Goal: Navigation & Orientation: Find specific page/section

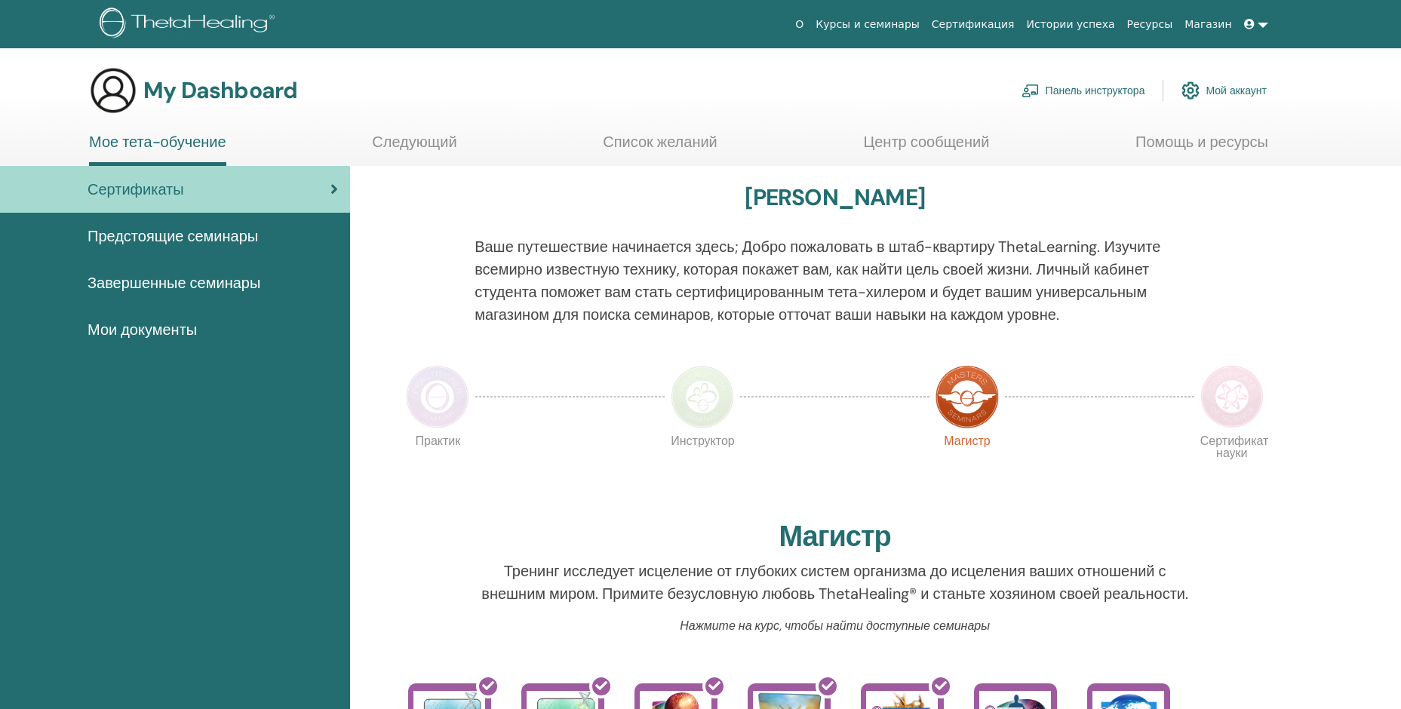
click at [1075, 93] on link "Панель инструктора" at bounding box center [1084, 90] width 124 height 33
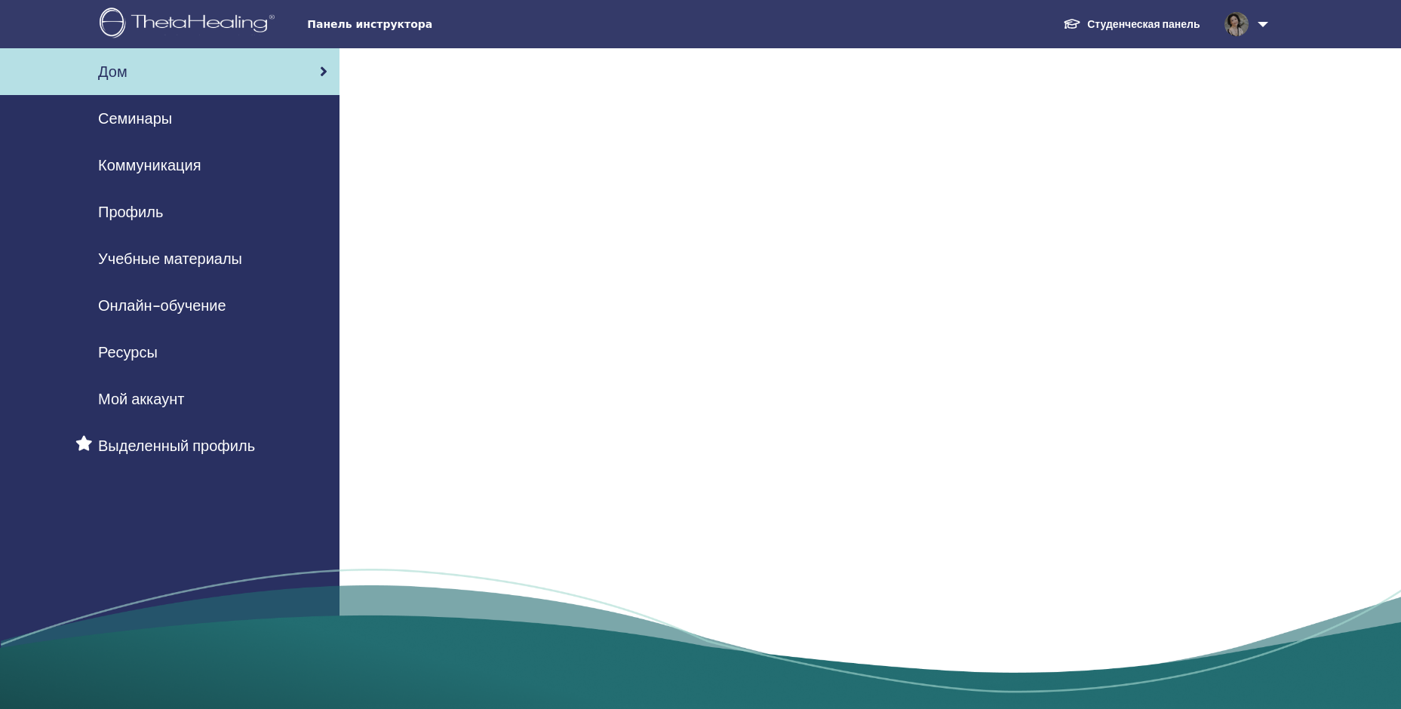
click at [152, 115] on span "Семинары" at bounding box center [135, 118] width 74 height 23
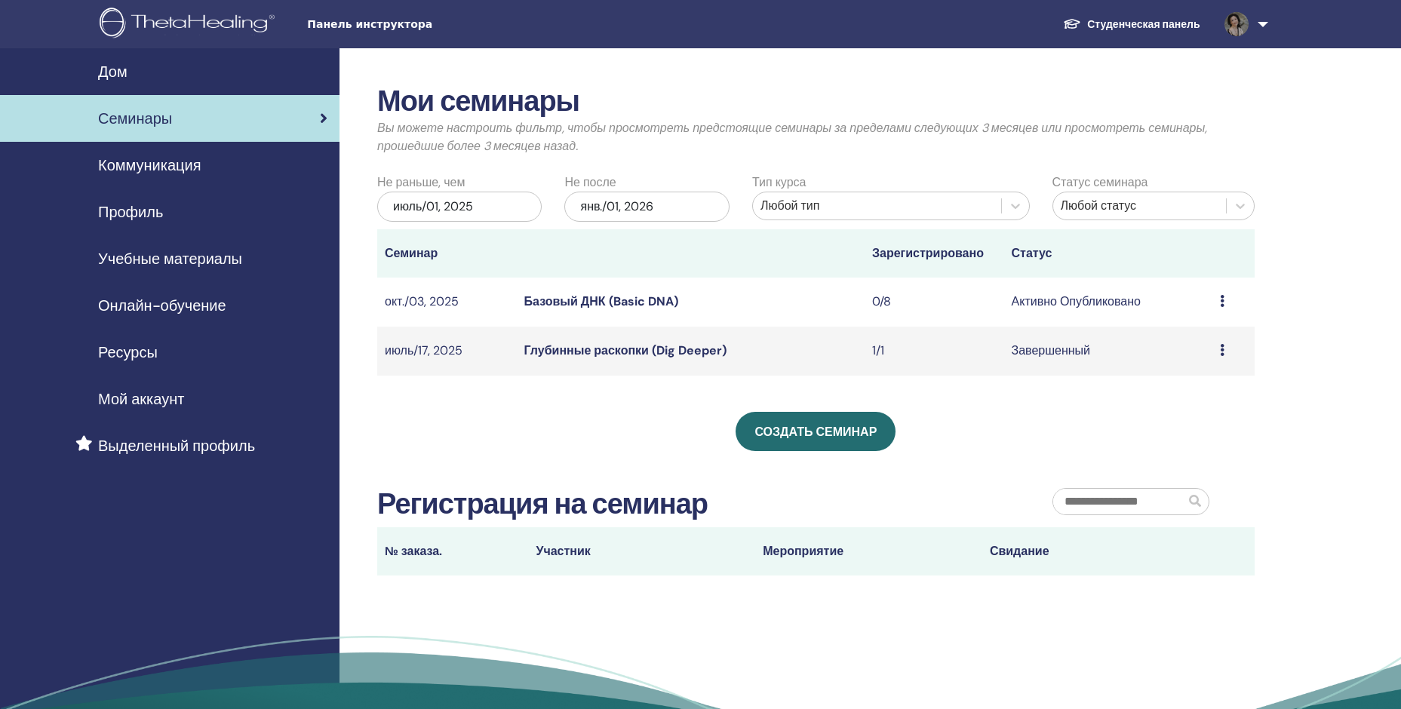
click at [568, 302] on link "Базовый ДНК (Basic DNA)" at bounding box center [602, 302] width 154 height 16
click at [1311, 438] on div "Мои семинары Вы можете настроить фильтр, чтобы просмотреть предстоящие семинары…" at bounding box center [865, 417] width 1051 height 739
click at [1263, 19] on link at bounding box center [1244, 24] width 62 height 48
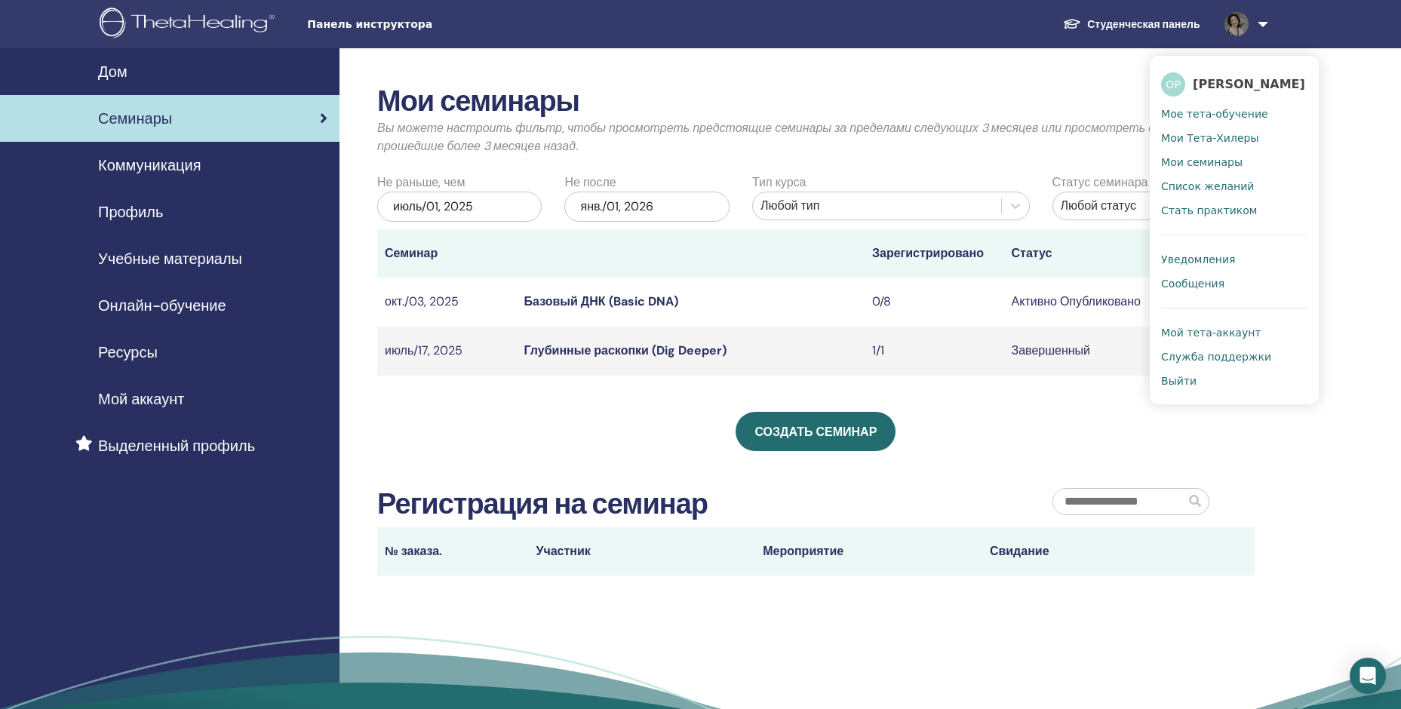
click at [1187, 379] on span "Выйти" at bounding box center [1178, 381] width 35 height 14
